Goal: Task Accomplishment & Management: Use online tool/utility

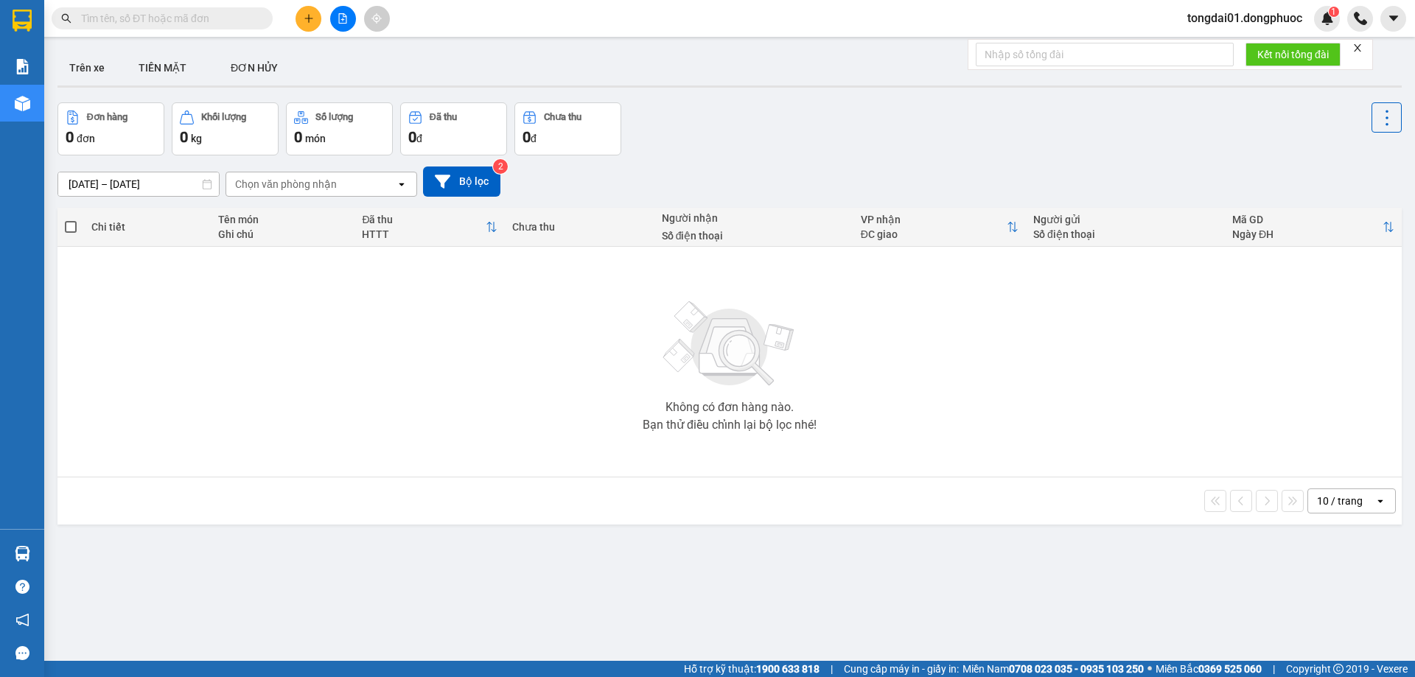
click at [251, 23] on input "text" at bounding box center [168, 18] width 174 height 16
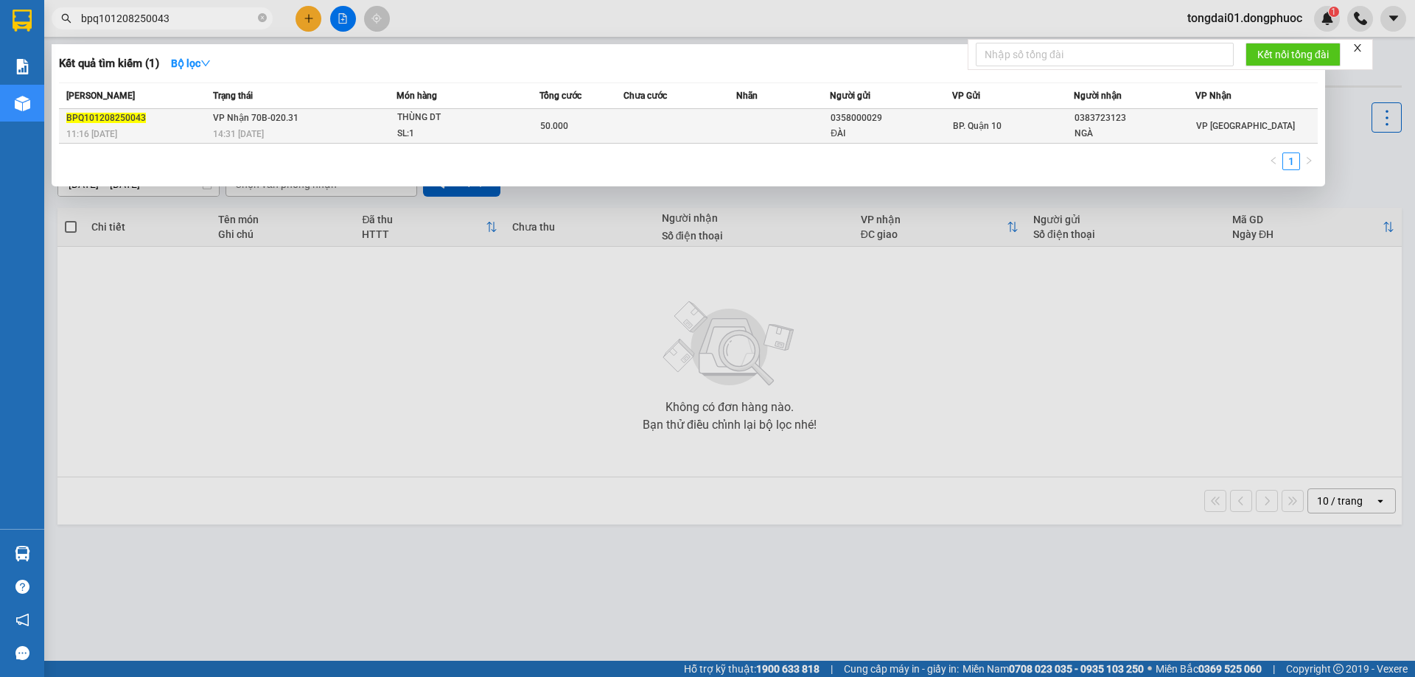
type input "bpq101208250043"
click at [499, 131] on div "SL: 1" at bounding box center [452, 134] width 111 height 16
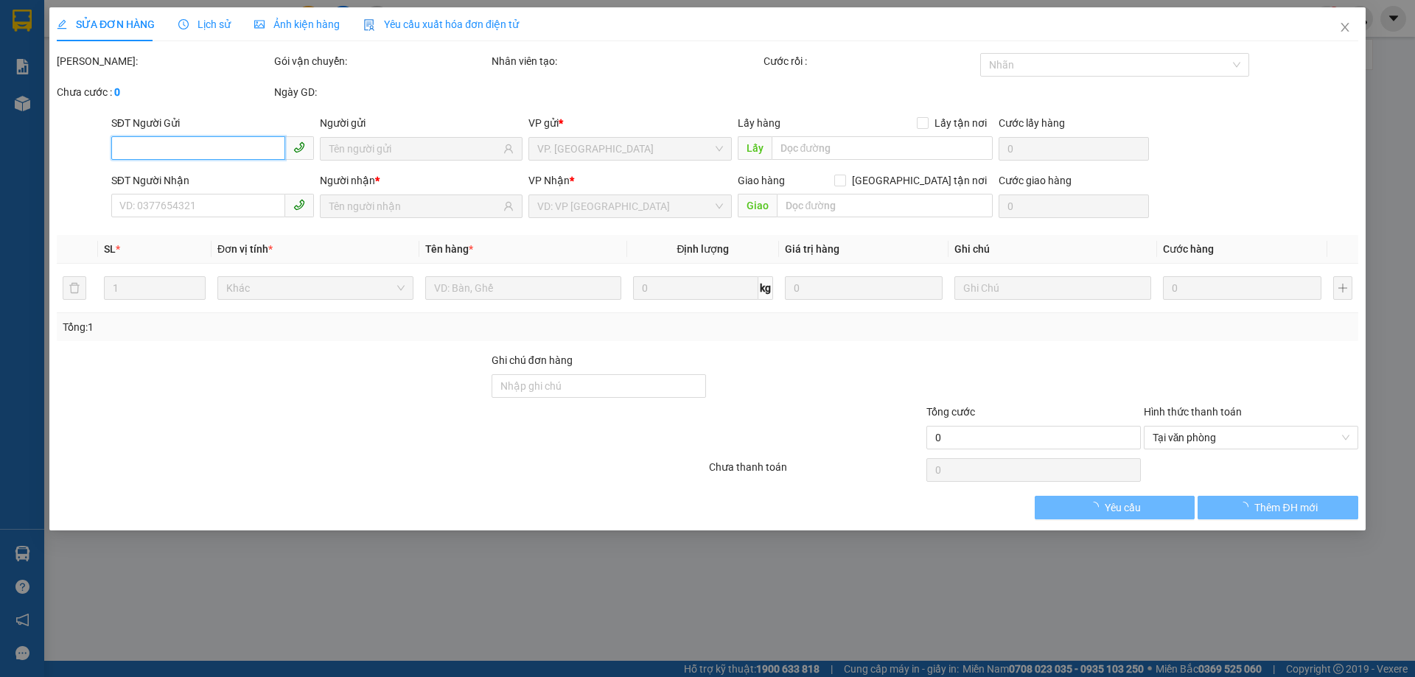
type input "0358000029"
type input "ĐÀI"
type input "0383723123"
type input "NGÀ"
type input "50.000"
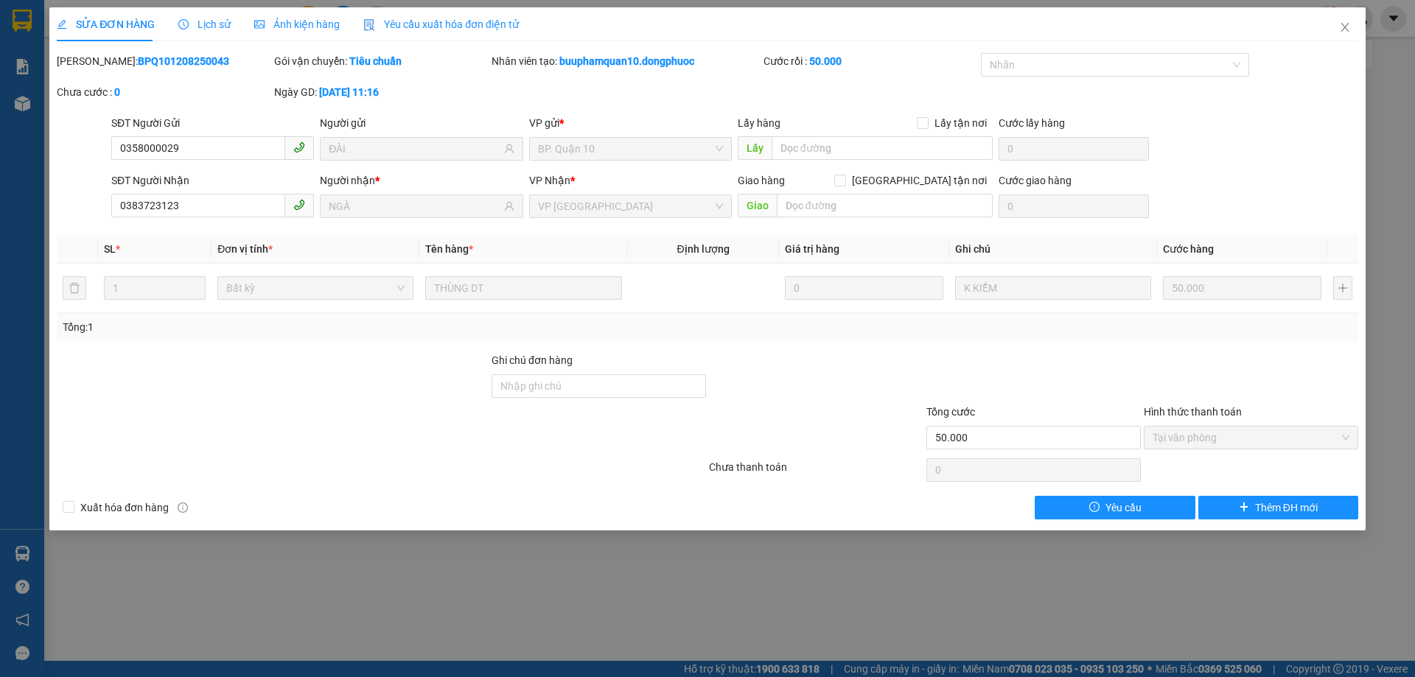
click at [208, 21] on span "Lịch sử" at bounding box center [204, 24] width 52 height 12
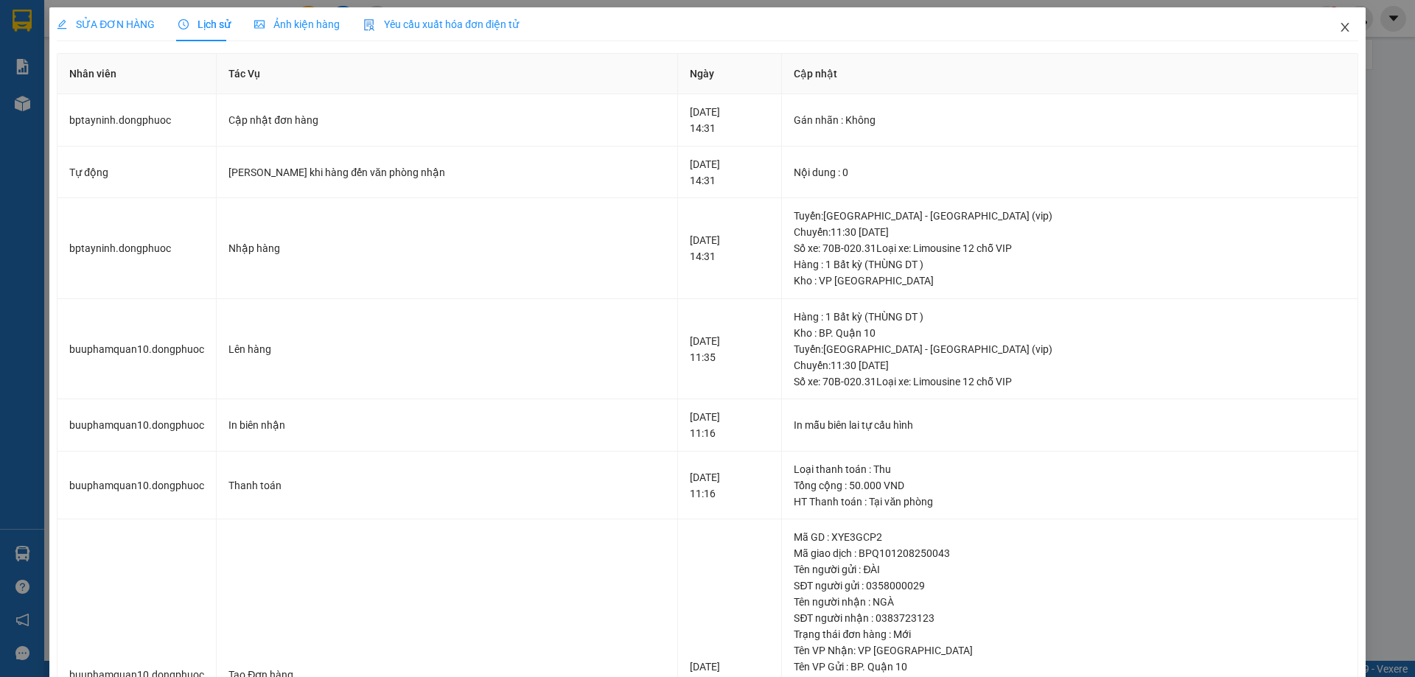
click at [1339, 25] on icon "close" at bounding box center [1345, 27] width 12 height 12
